Goal: Information Seeking & Learning: Learn about a topic

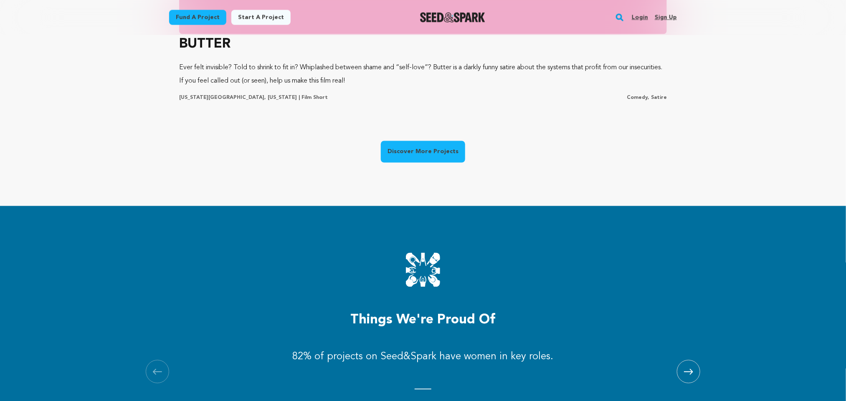
click at [418, 152] on link "Discover More Projects" at bounding box center [423, 152] width 84 height 22
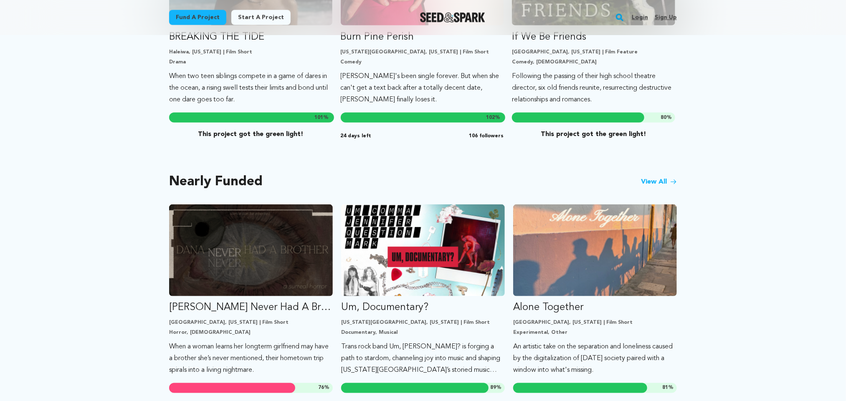
scroll to position [538, 0]
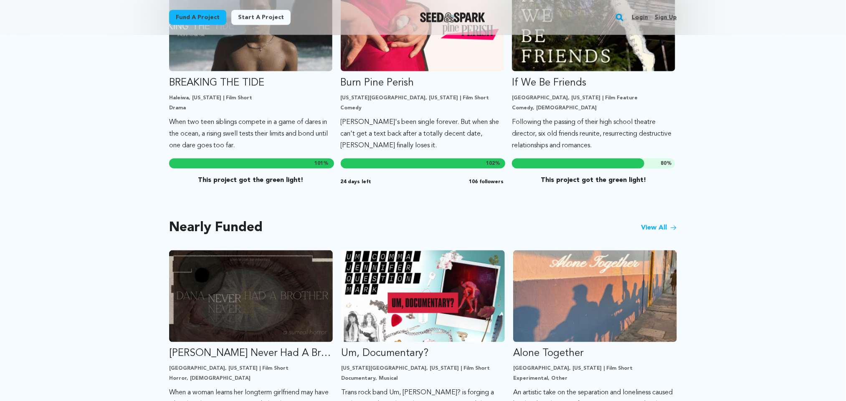
click at [645, 223] on link "View All" at bounding box center [659, 228] width 36 height 10
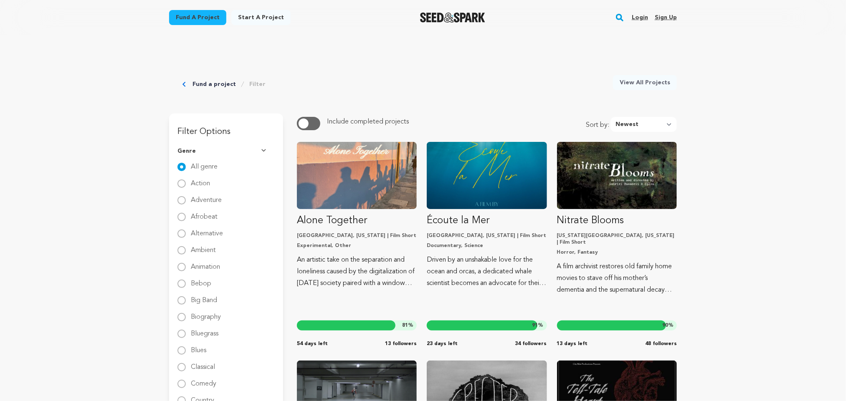
click at [318, 121] on button "button" at bounding box center [308, 123] width 23 height 13
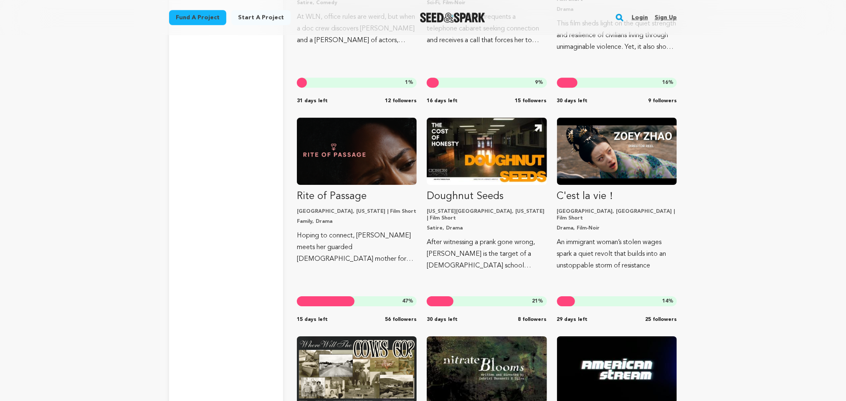
scroll to position [6460, 0]
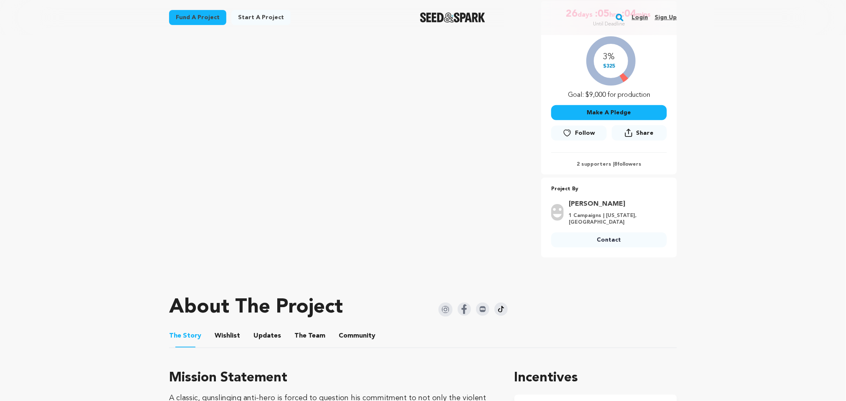
scroll to position [160, 0]
click at [462, 305] on img at bounding box center [463, 308] width 13 height 13
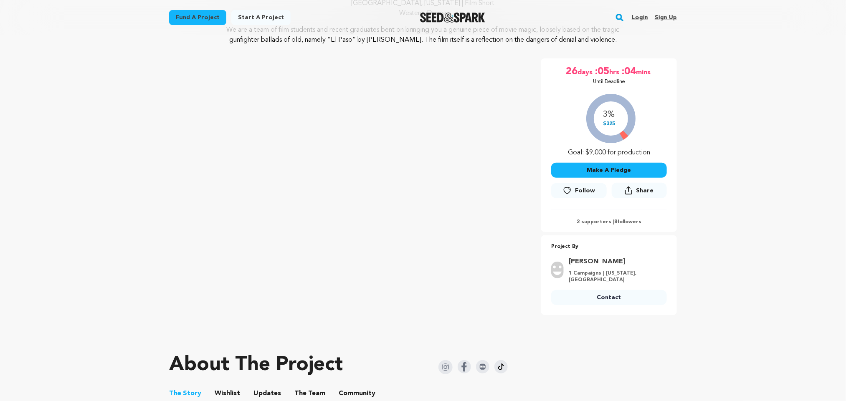
scroll to position [0, 0]
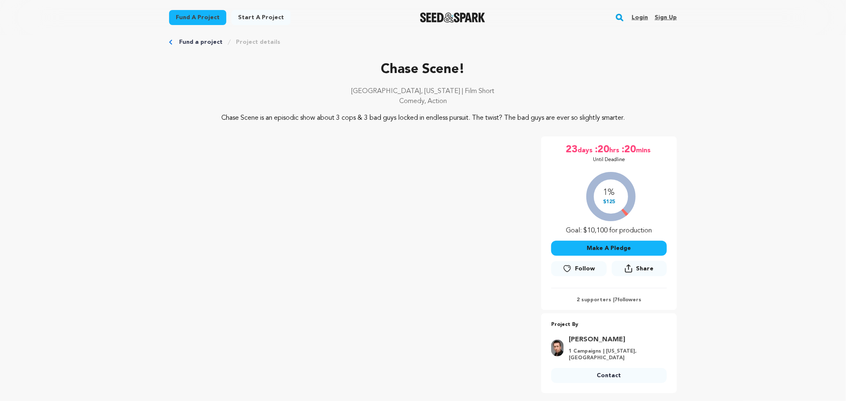
scroll to position [13, 0]
drag, startPoint x: 365, startPoint y: 66, endPoint x: 472, endPoint y: 70, distance: 107.3
click at [472, 70] on p "Chase Scene!" at bounding box center [423, 71] width 508 height 20
copy p "Chase Scene!"
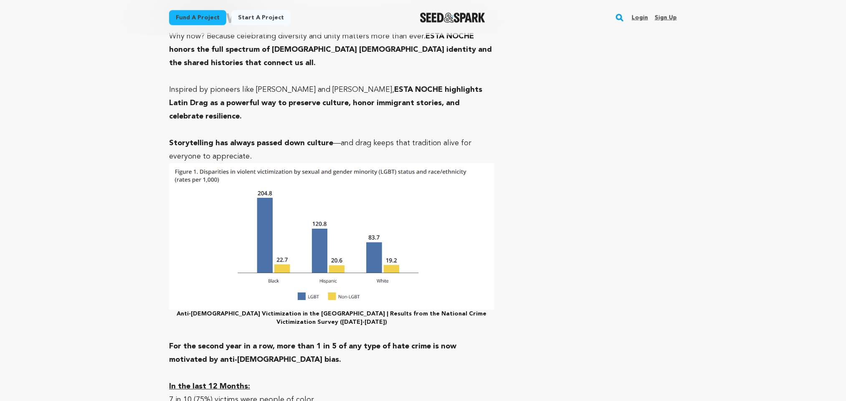
scroll to position [2866, 0]
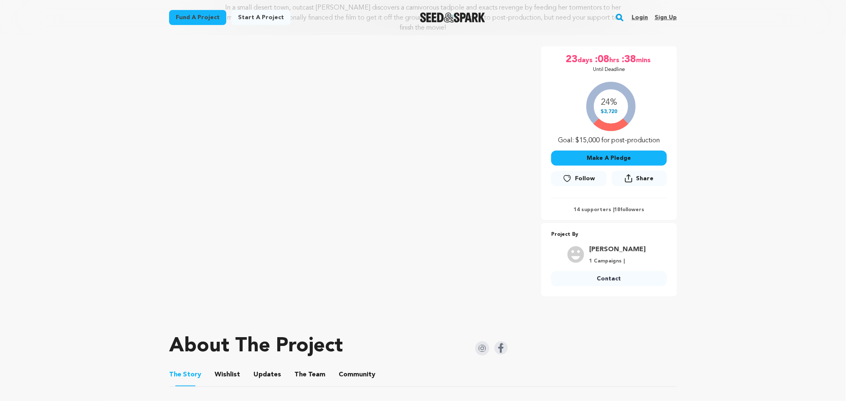
scroll to position [124, 0]
click at [500, 341] on img at bounding box center [500, 347] width 13 height 13
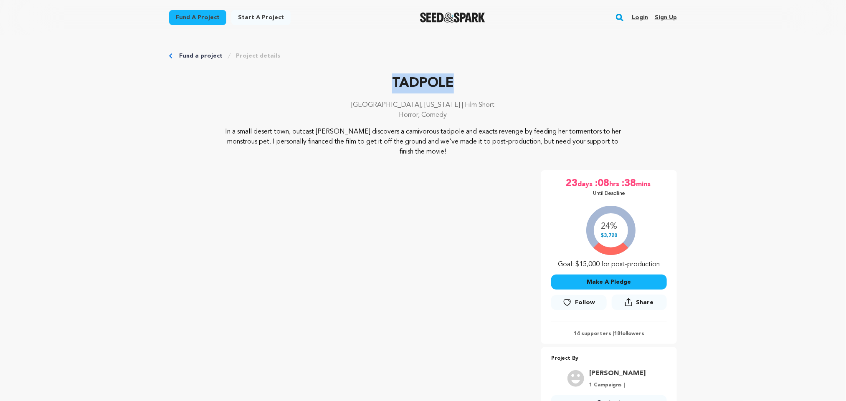
drag, startPoint x: 379, startPoint y: 73, endPoint x: 493, endPoint y: 82, distance: 115.1
copy p "TADPOLE"
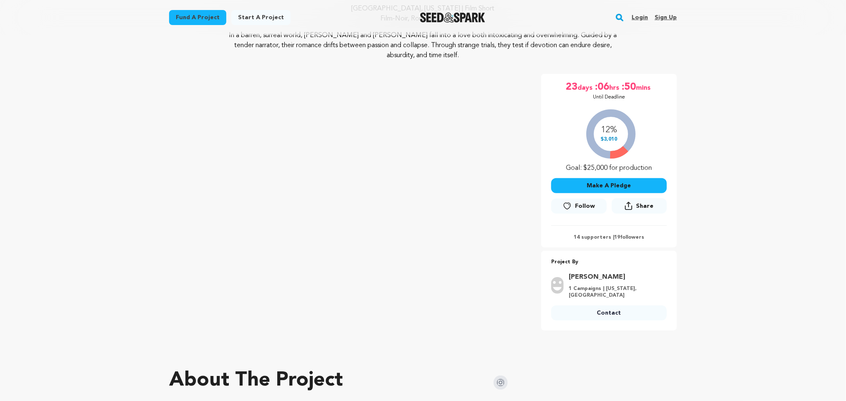
scroll to position [96, 0]
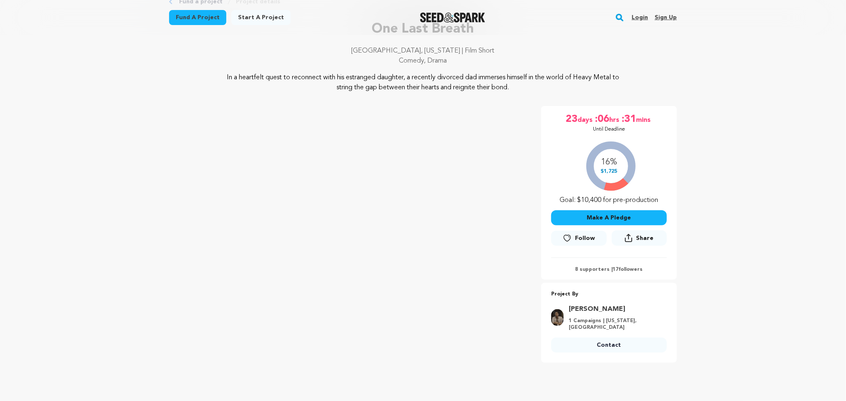
scroll to position [51, 0]
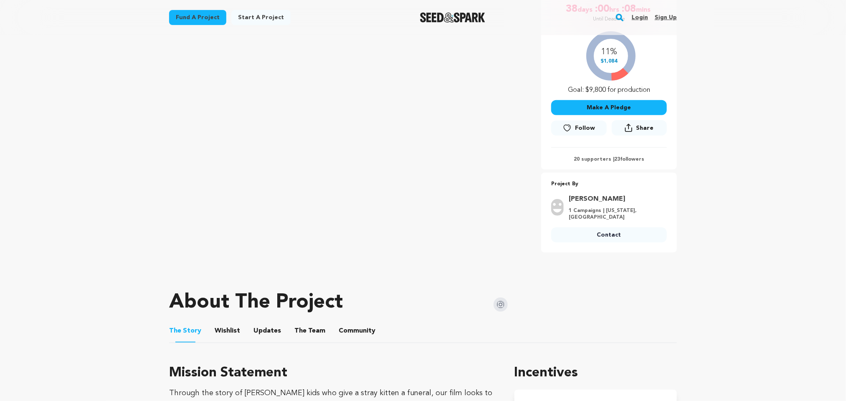
scroll to position [164, 0]
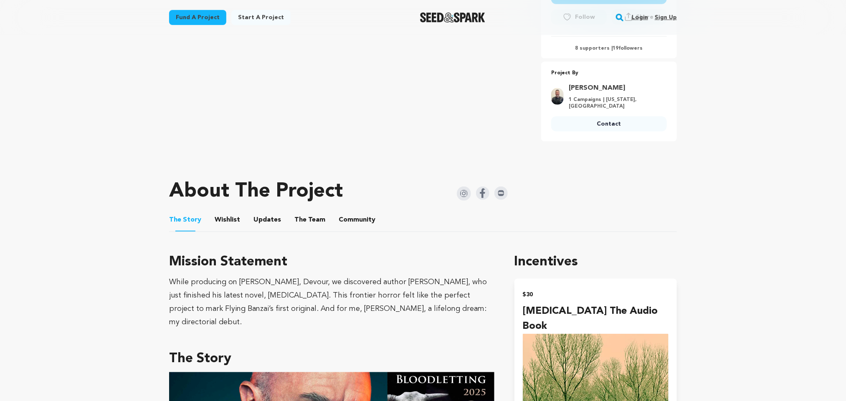
scroll to position [286, 0]
click at [476, 186] on img at bounding box center [482, 192] width 13 height 13
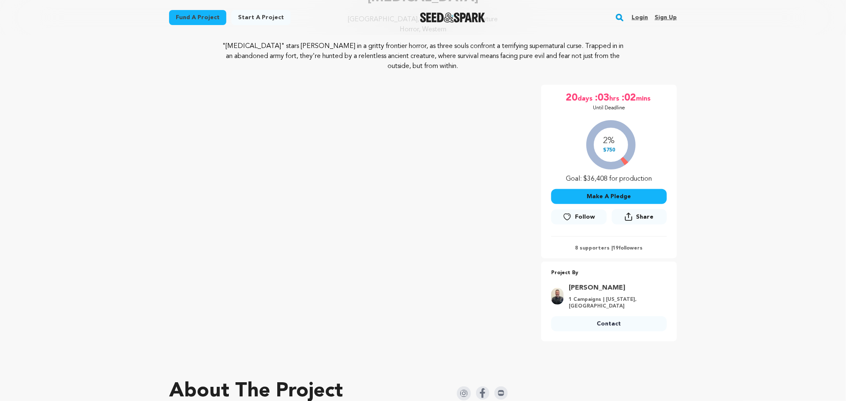
scroll to position [0, 0]
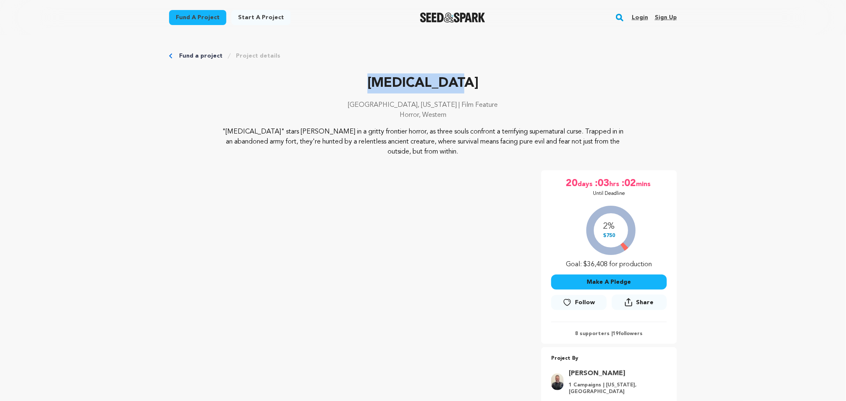
drag, startPoint x: 377, startPoint y: 88, endPoint x: 491, endPoint y: 83, distance: 114.5
click at [491, 83] on p "Bloodletting" at bounding box center [423, 83] width 508 height 20
copy p "Bloodletting"
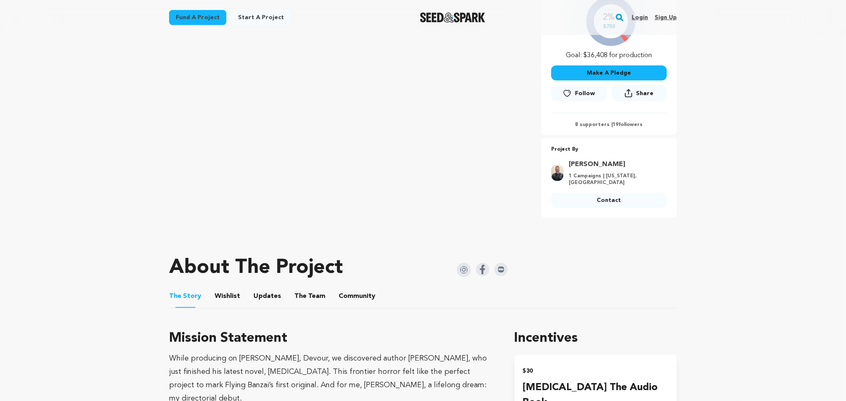
scroll to position [210, 0]
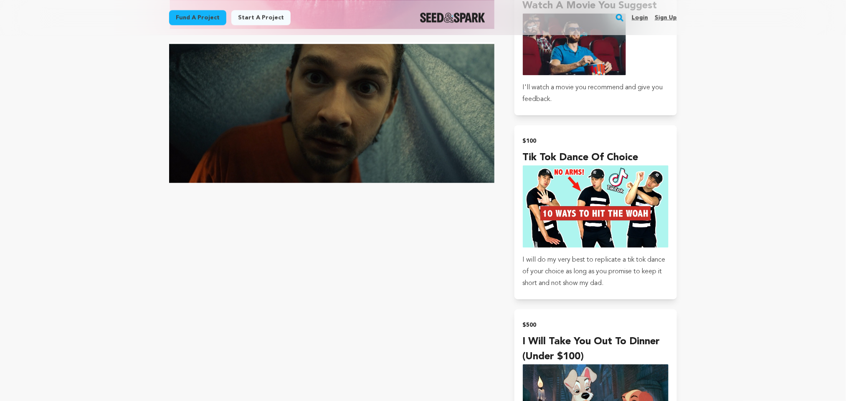
scroll to position [1119, 0]
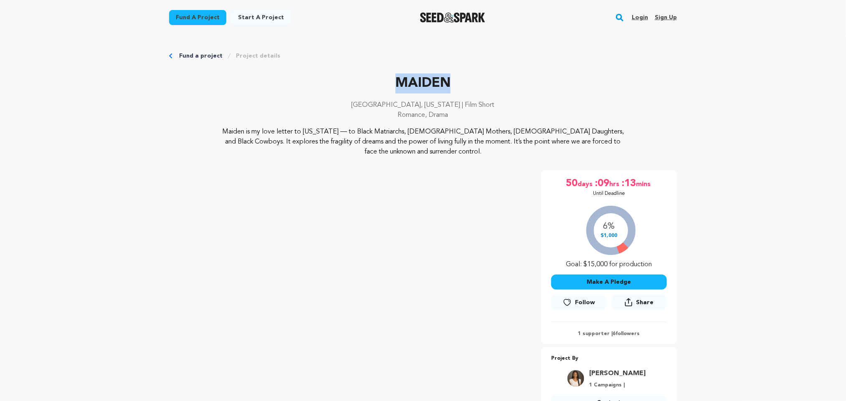
drag, startPoint x: 382, startPoint y: 86, endPoint x: 472, endPoint y: 79, distance: 90.4
click at [472, 79] on p "MAIDEN" at bounding box center [423, 83] width 508 height 20
copy p "MAIDEN"
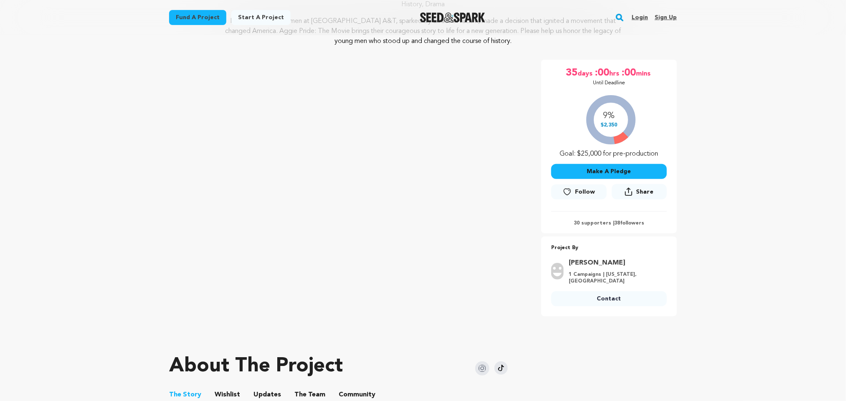
scroll to position [110, 0]
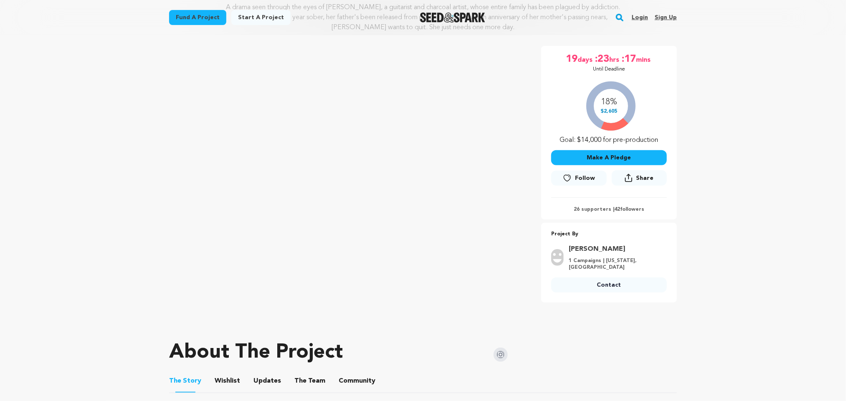
scroll to position [128, 0]
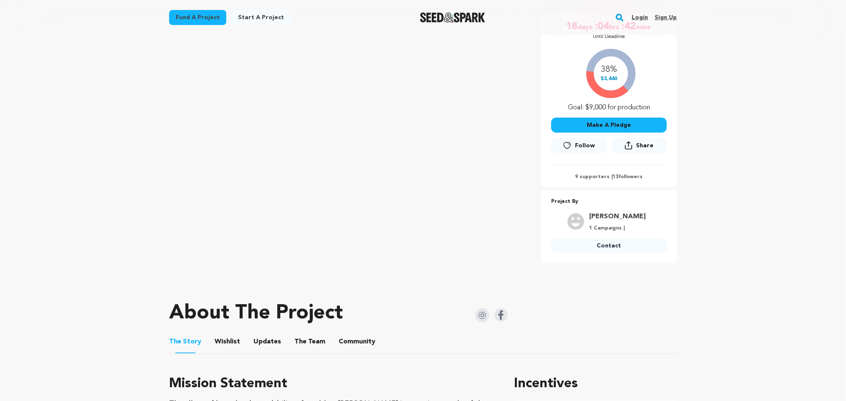
scroll to position [167, 0]
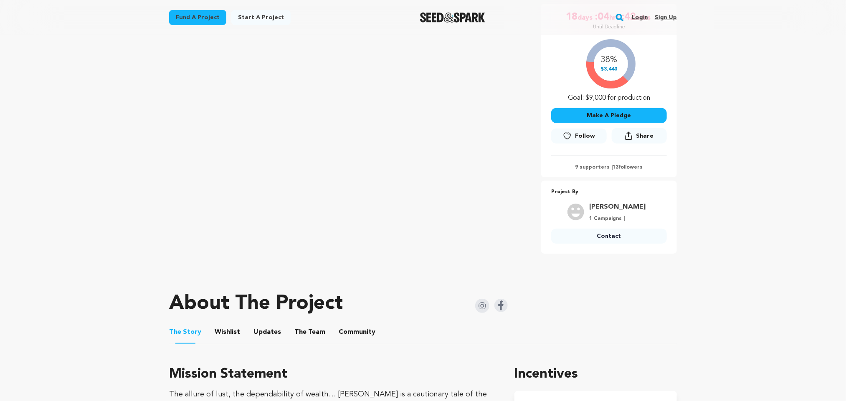
click at [503, 303] on img at bounding box center [500, 305] width 13 height 13
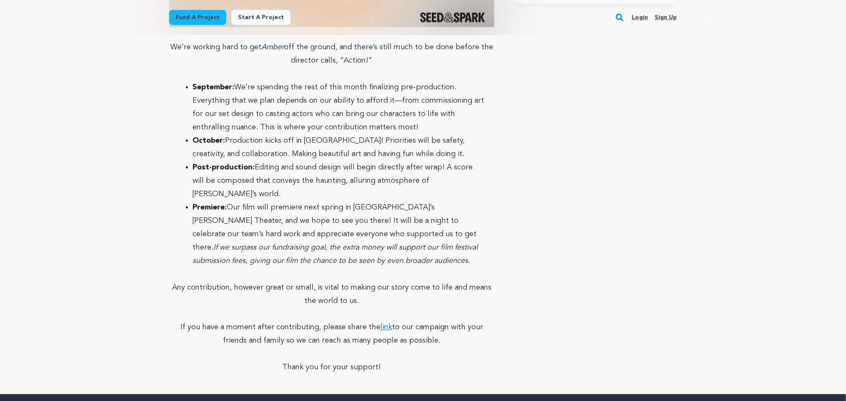
scroll to position [2220, 0]
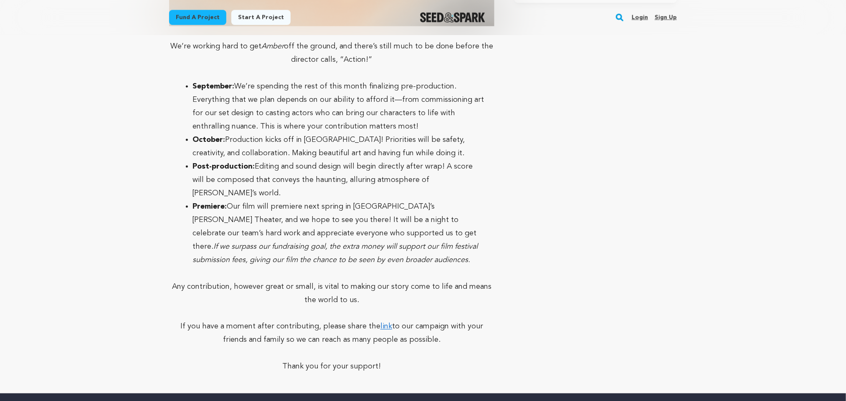
click at [380, 323] on link "link" at bounding box center [386, 327] width 12 height 8
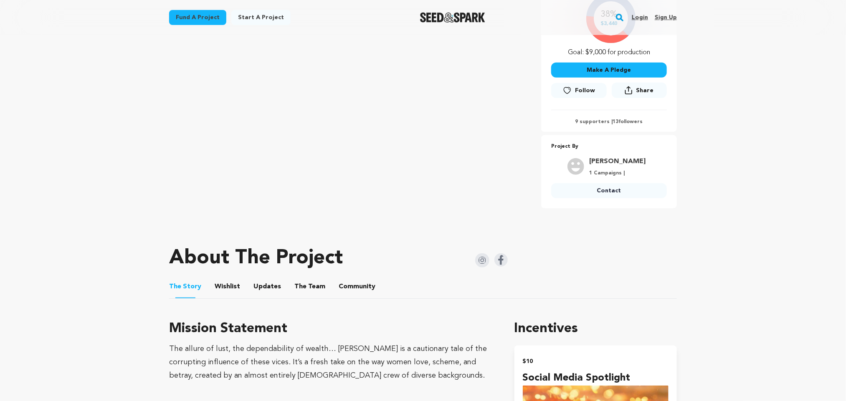
scroll to position [213, 0]
click at [500, 256] on img at bounding box center [500, 259] width 13 height 13
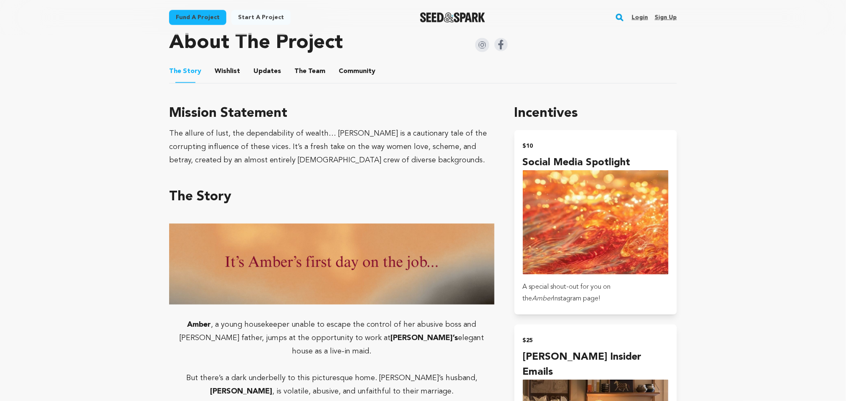
scroll to position [0, 0]
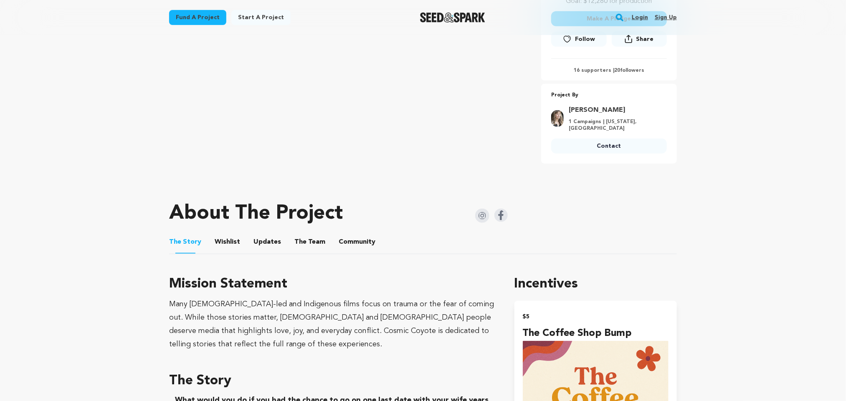
scroll to position [254, 0]
click at [507, 215] on img at bounding box center [500, 214] width 13 height 13
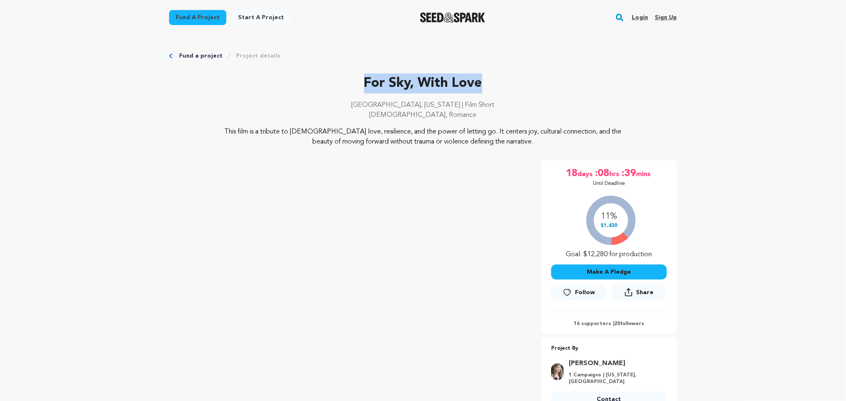
drag, startPoint x: 355, startPoint y: 78, endPoint x: 496, endPoint y: 86, distance: 141.7
click at [496, 86] on p "For Sky, With Love" at bounding box center [423, 83] width 508 height 20
copy p "For Sky, With Love"
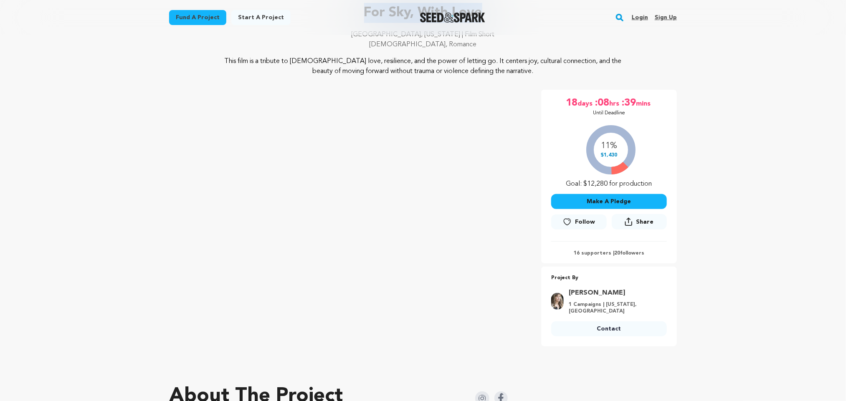
scroll to position [70, 0]
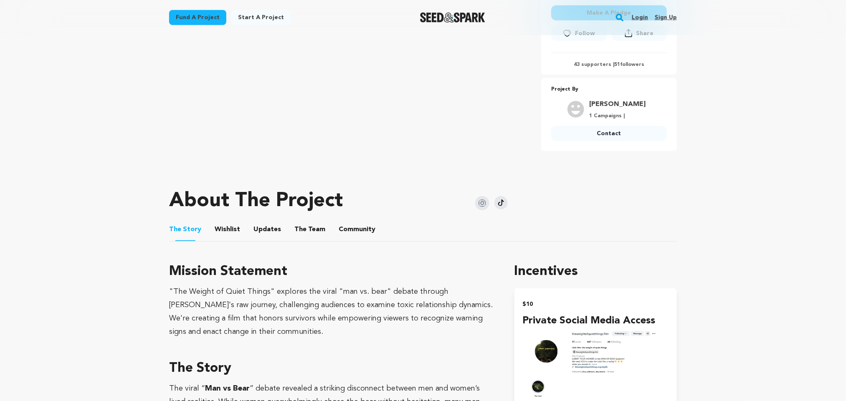
scroll to position [260, 0]
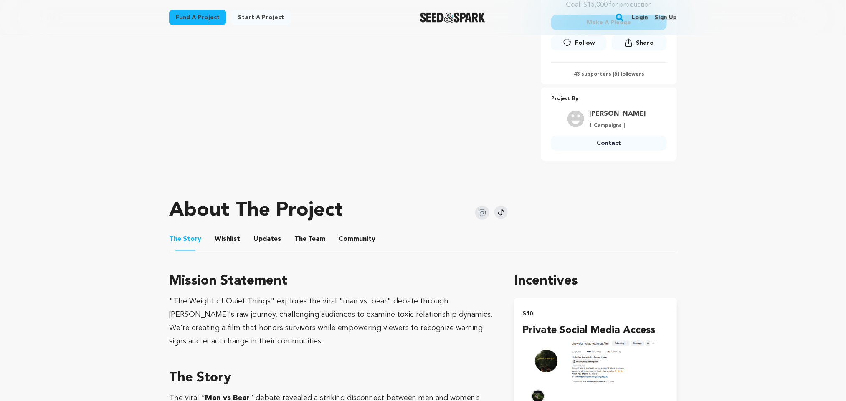
click at [434, 198] on div "About The Project" at bounding box center [338, 210] width 339 height 33
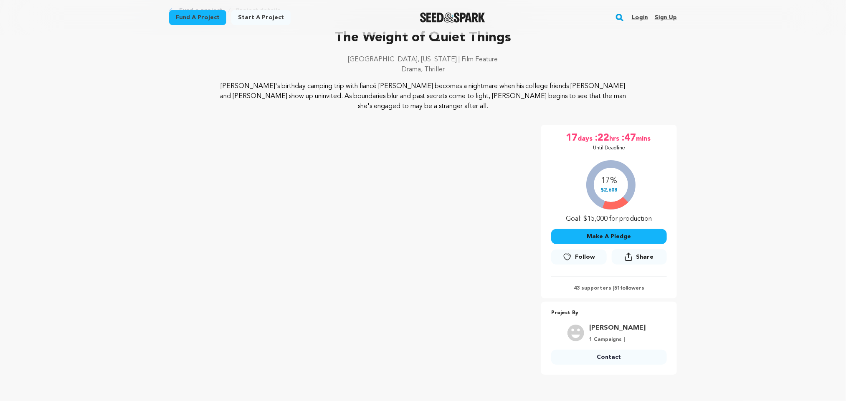
scroll to position [0, 0]
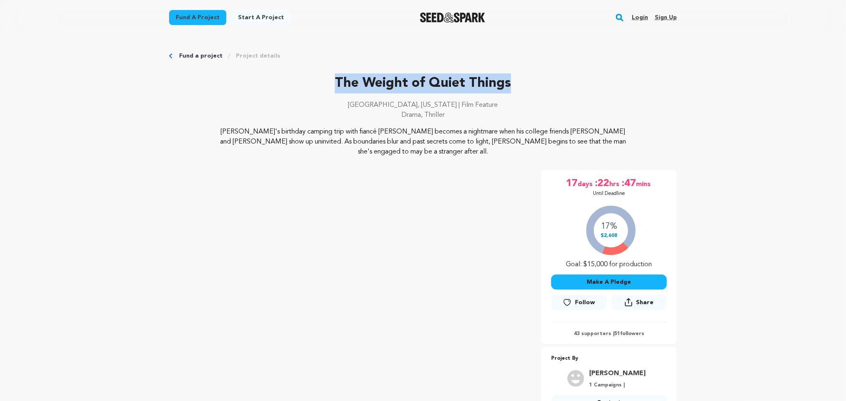
drag, startPoint x: 318, startPoint y: 79, endPoint x: 515, endPoint y: 65, distance: 197.5
copy p "The Weight of Quiet Things"
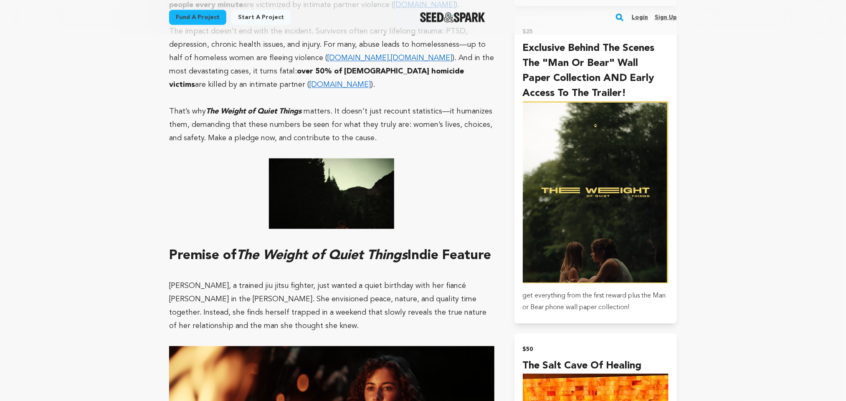
scroll to position [814, 0]
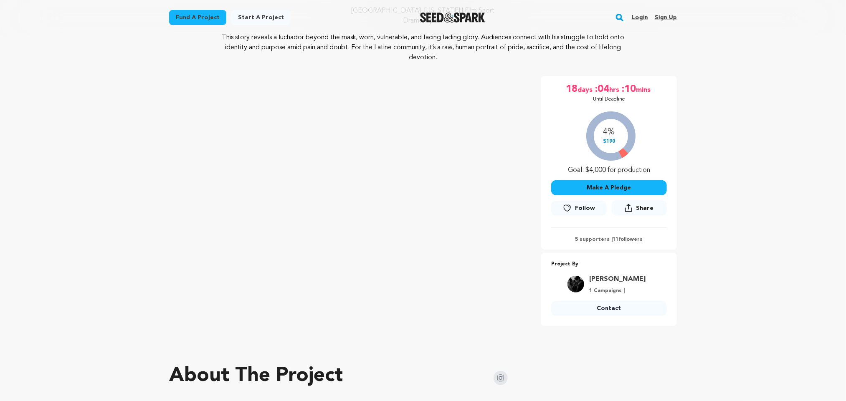
scroll to position [81, 0]
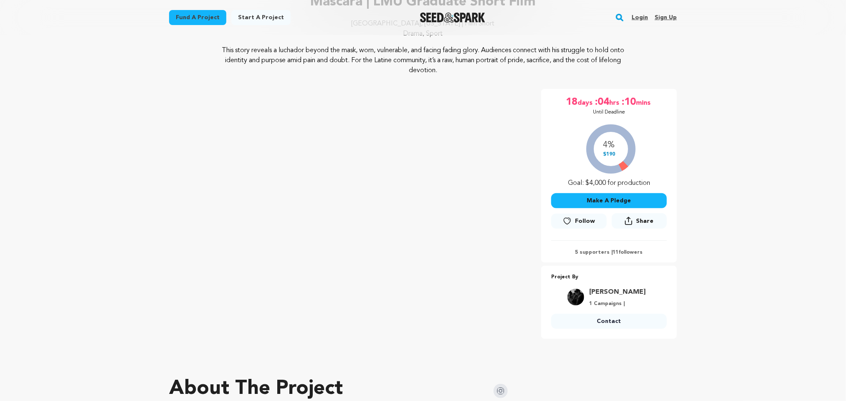
drag, startPoint x: 0, startPoint y: 0, endPoint x: 836, endPoint y: 117, distance: 844.6
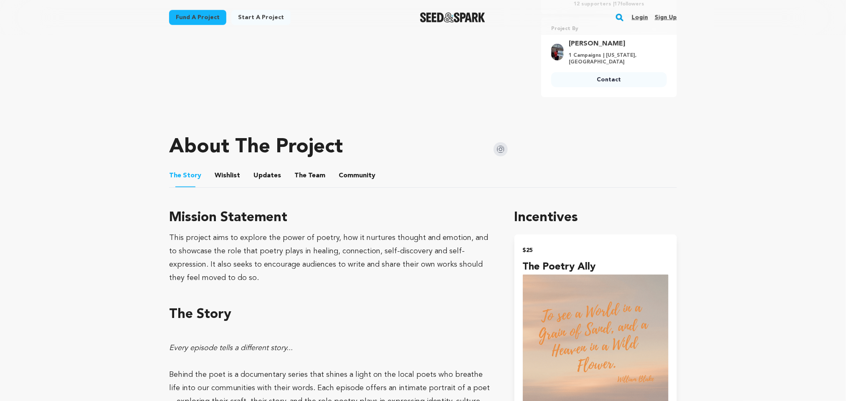
scroll to position [191, 0]
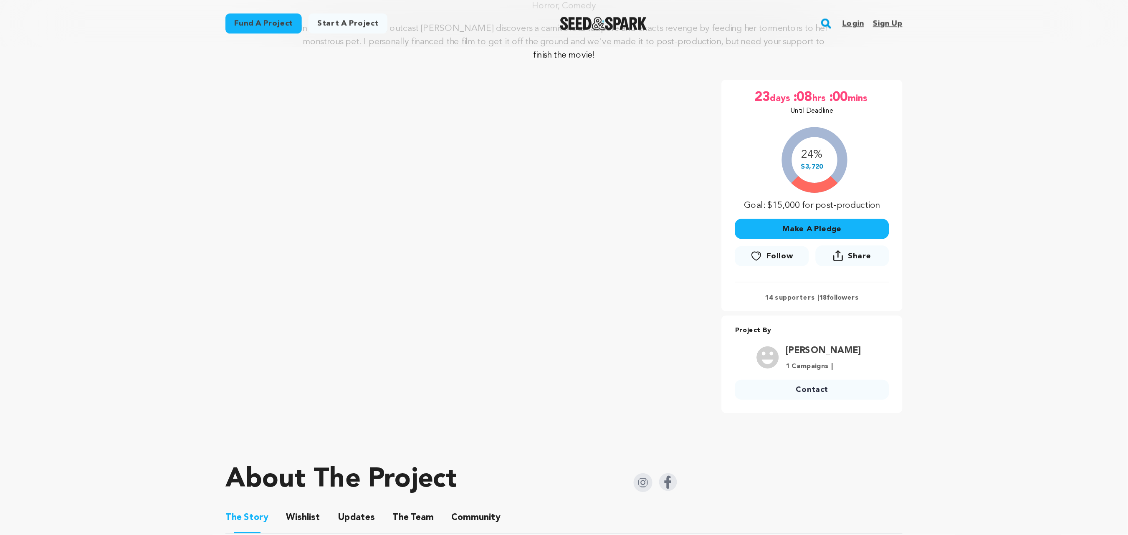
scroll to position [111, 0]
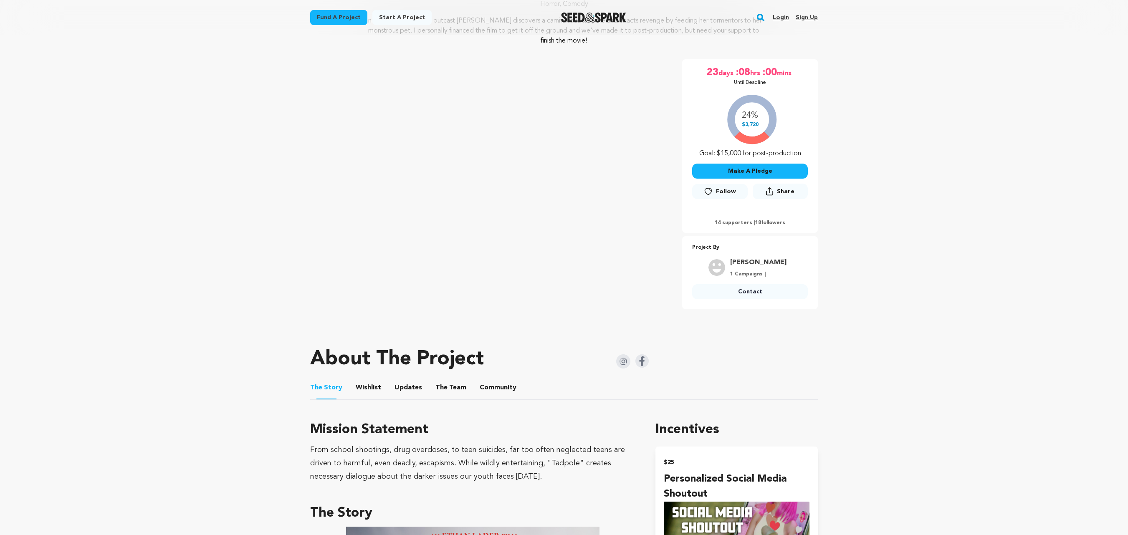
drag, startPoint x: 845, startPoint y: 3, endPoint x: 752, endPoint y: 385, distance: 393.5
click at [752, 385] on ul "The Story The Story Wishlist Wishlist Updates Updates The Team The Team Communi…" at bounding box center [564, 388] width 508 height 24
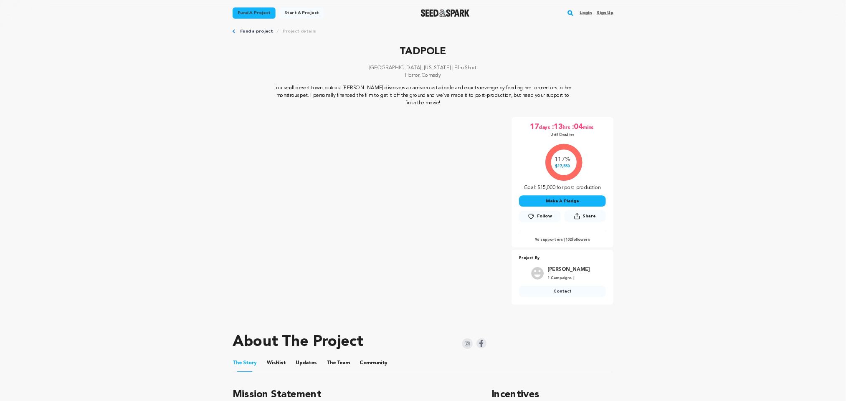
scroll to position [14, 0]
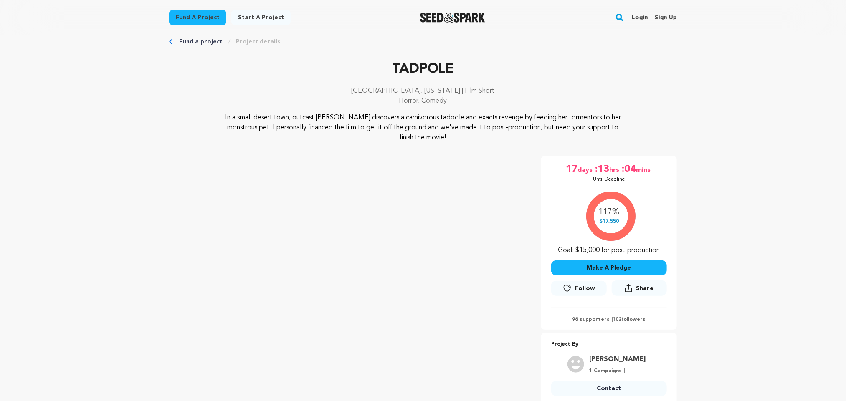
drag, startPoint x: 1112, startPoint y: 13, endPoint x: 127, endPoint y: 180, distance: 999.2
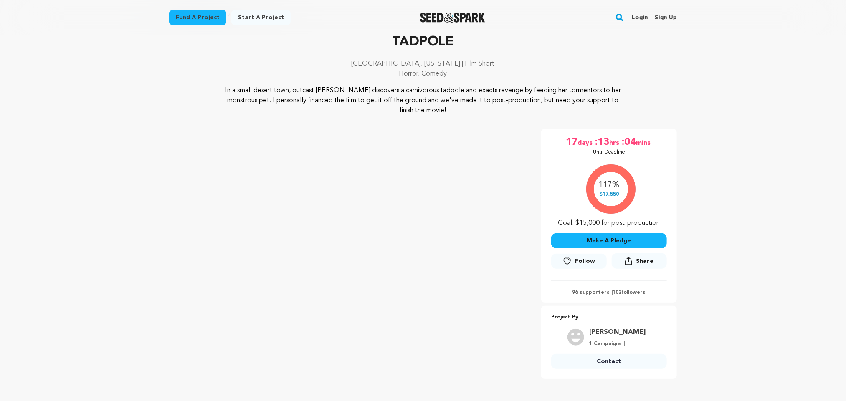
scroll to position [35, 0]
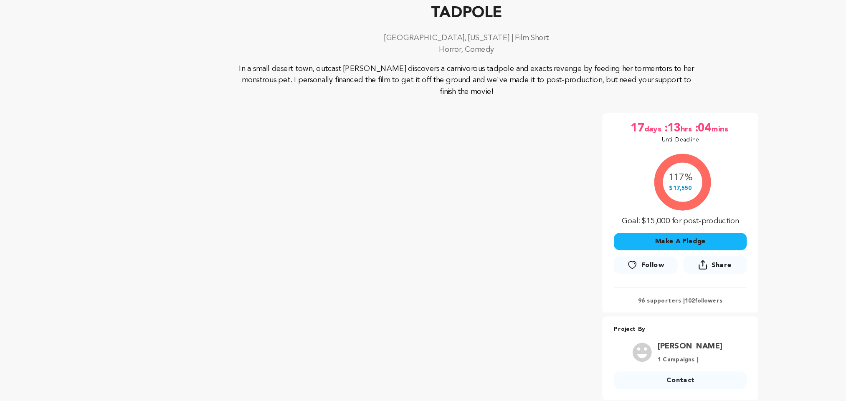
click at [487, 79] on p "Horror, Comedy" at bounding box center [423, 80] width 508 height 10
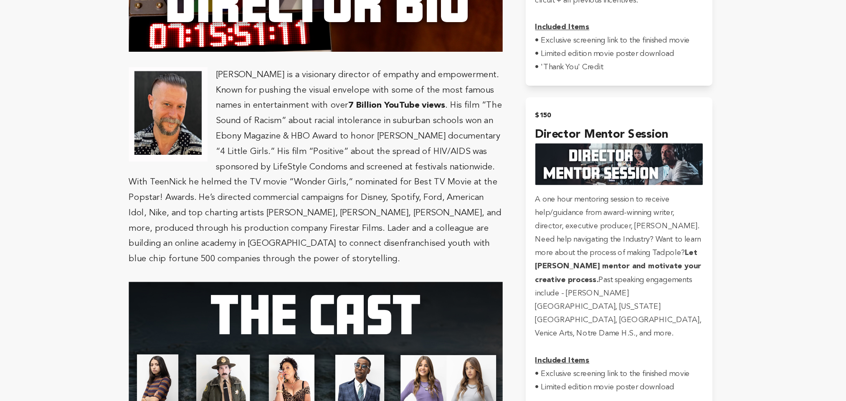
scroll to position [1095, 0]
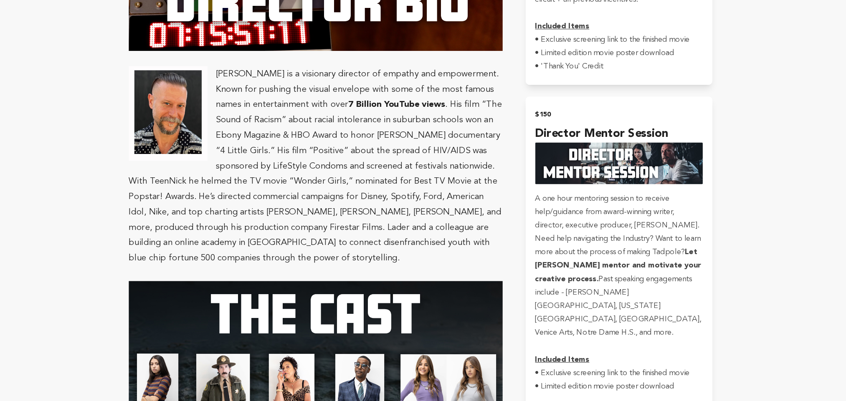
click at [245, 109] on p "Ethan Lader is a visionary director of empathy and empowerment. Known for pushi…" at bounding box center [331, 196] width 325 height 174
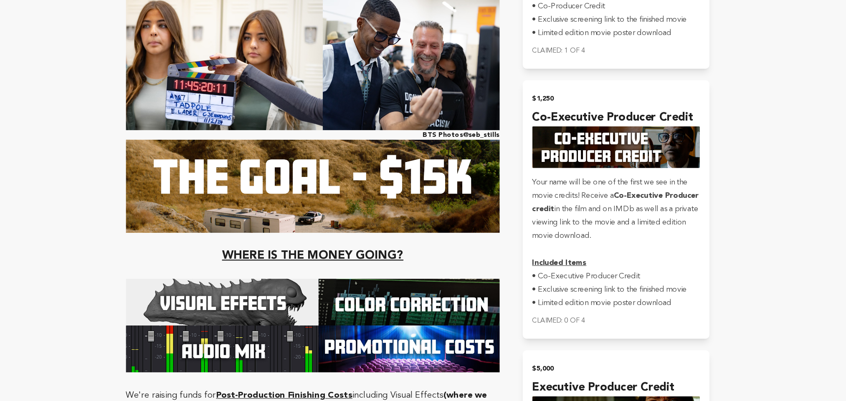
scroll to position [1823, 0]
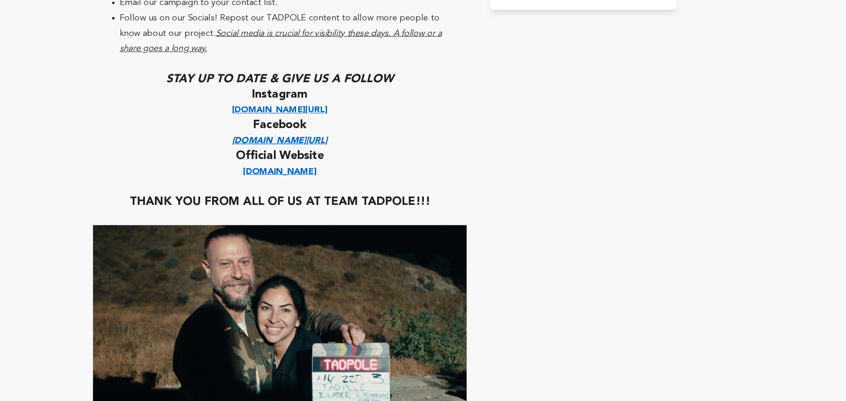
scroll to position [2604, 0]
